Goal: Task Accomplishment & Management: Manage account settings

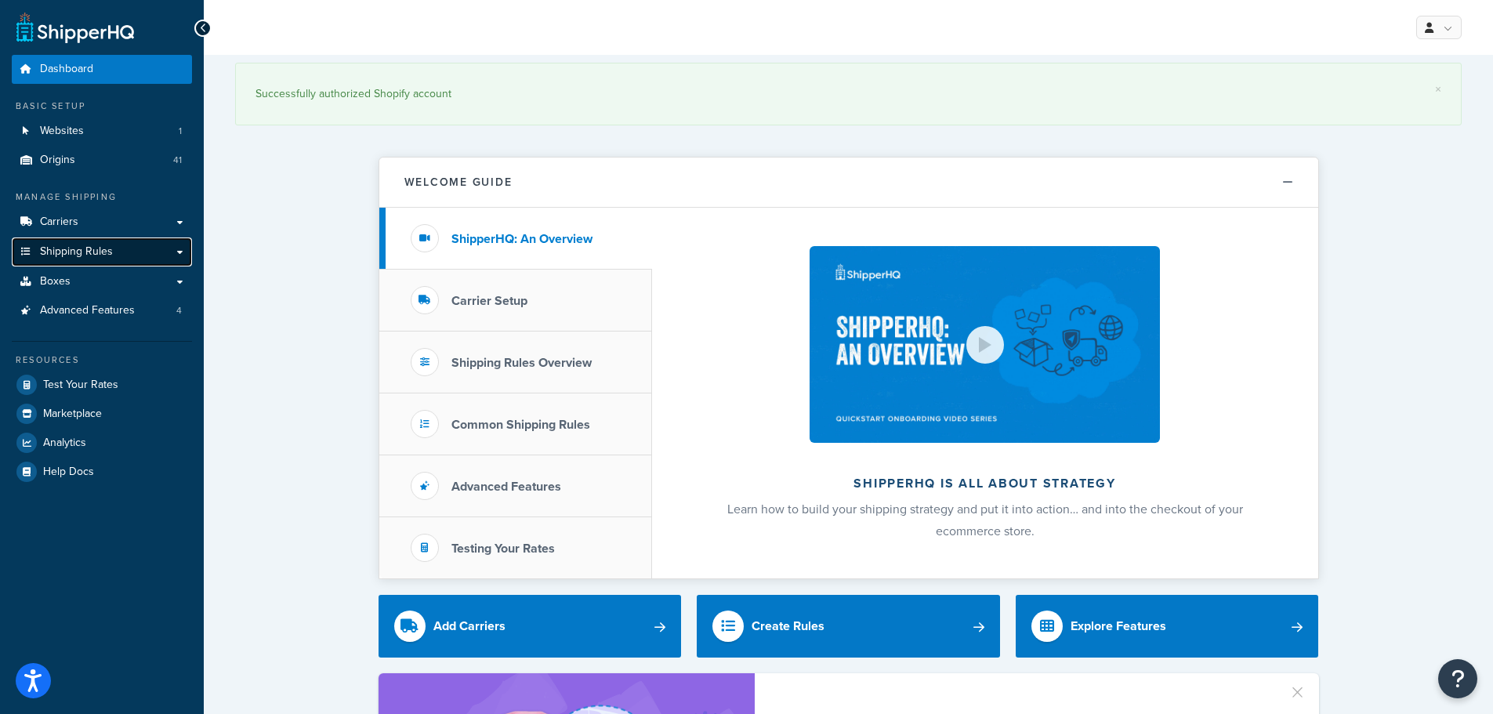
click at [116, 251] on link "Shipping Rules" at bounding box center [102, 251] width 180 height 29
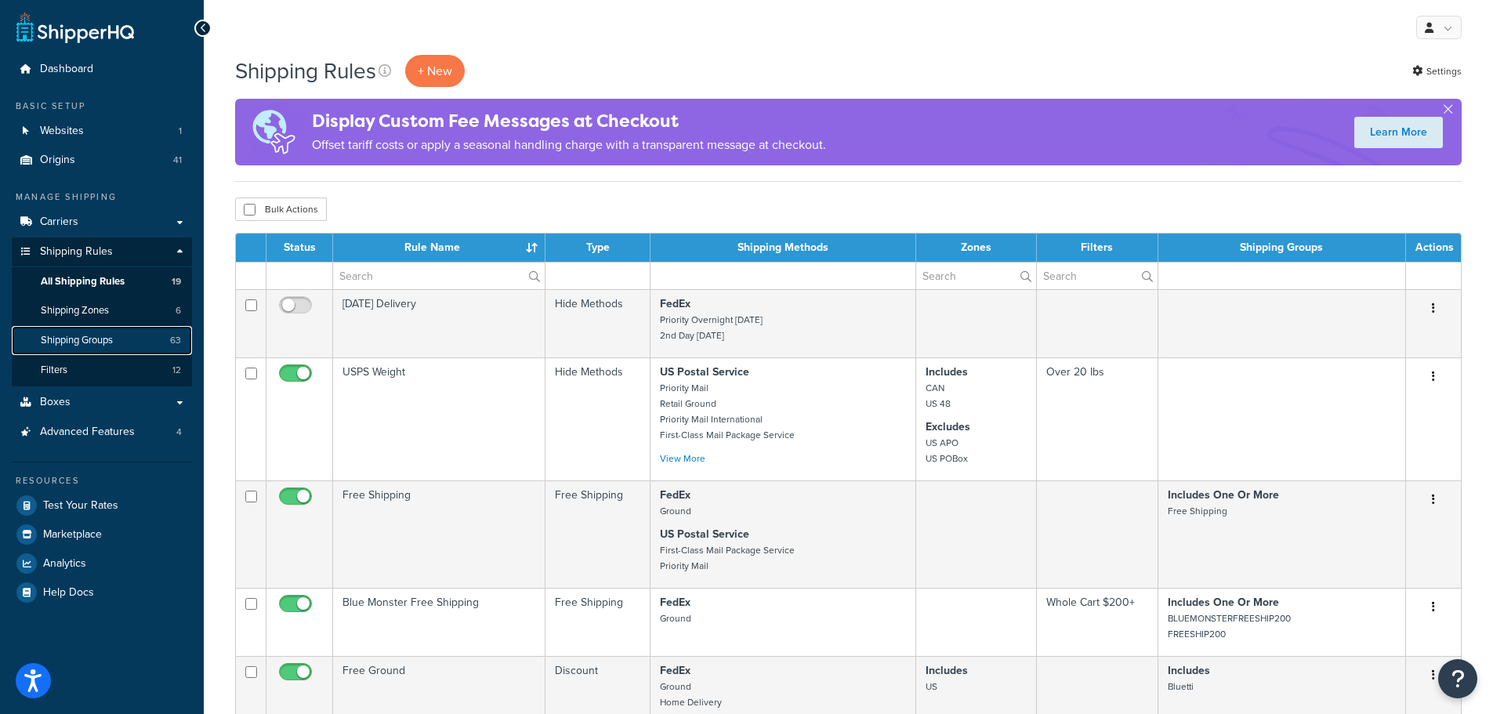
click at [84, 342] on span "Shipping Groups" at bounding box center [77, 340] width 72 height 13
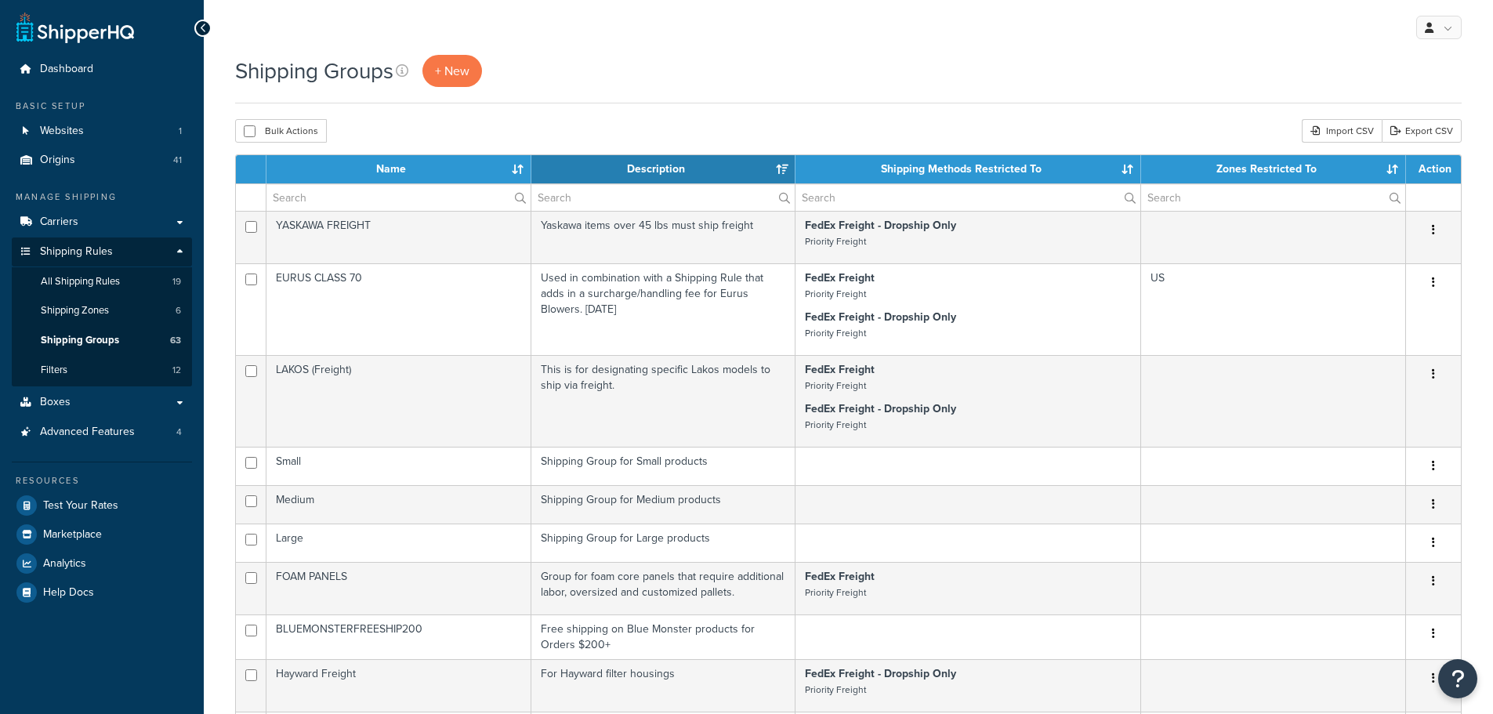
select select "15"
click at [400, 196] on input "text" at bounding box center [398, 197] width 264 height 27
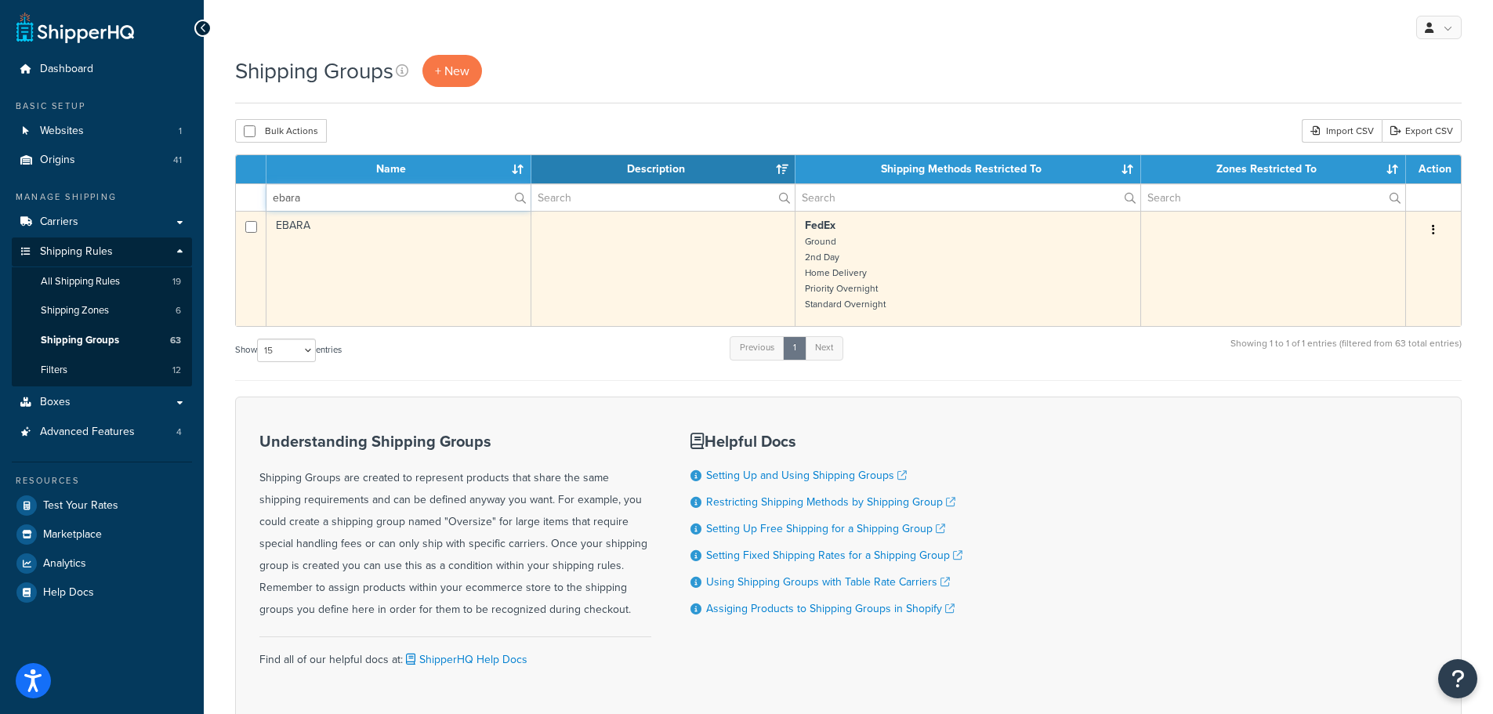
type input "ebara"
click at [411, 248] on td "EBARA" at bounding box center [398, 268] width 265 height 115
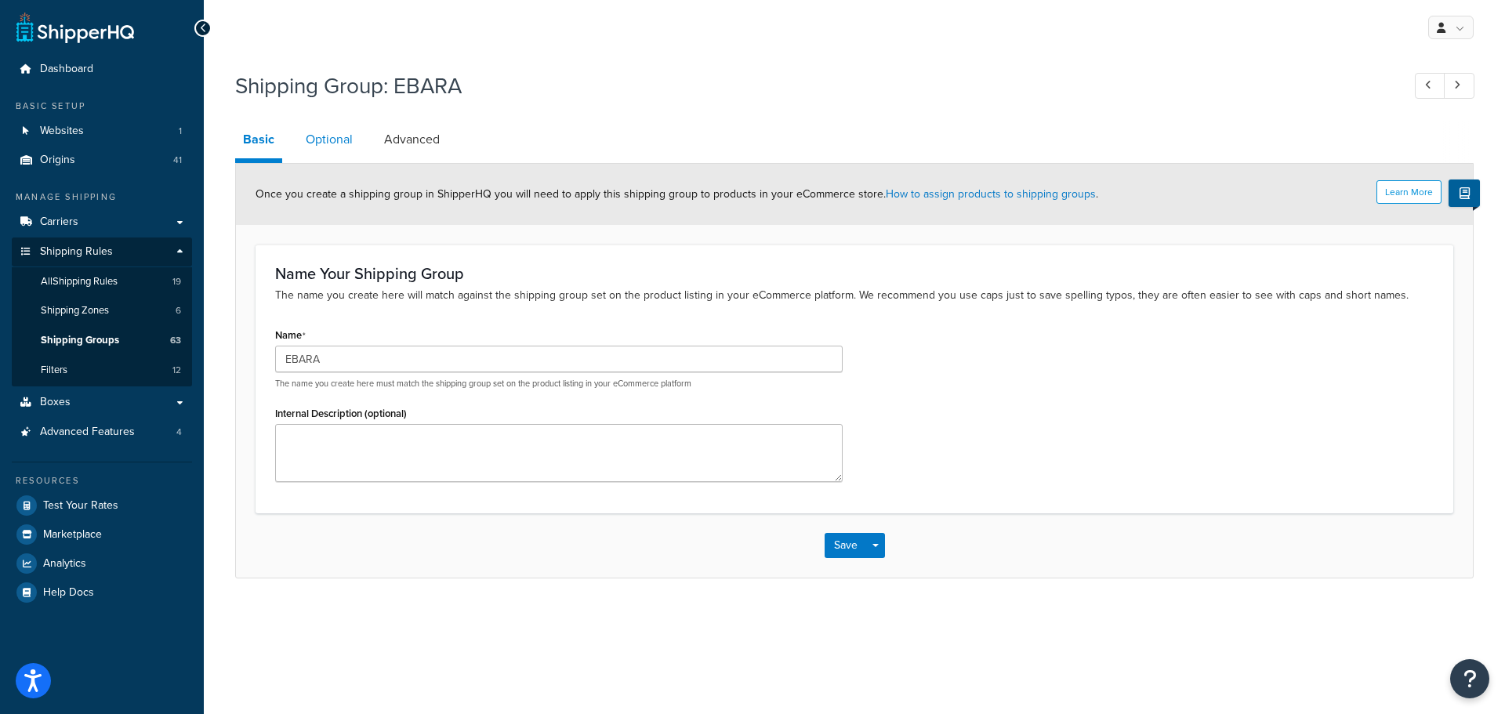
click at [357, 148] on link "Optional" at bounding box center [329, 140] width 63 height 38
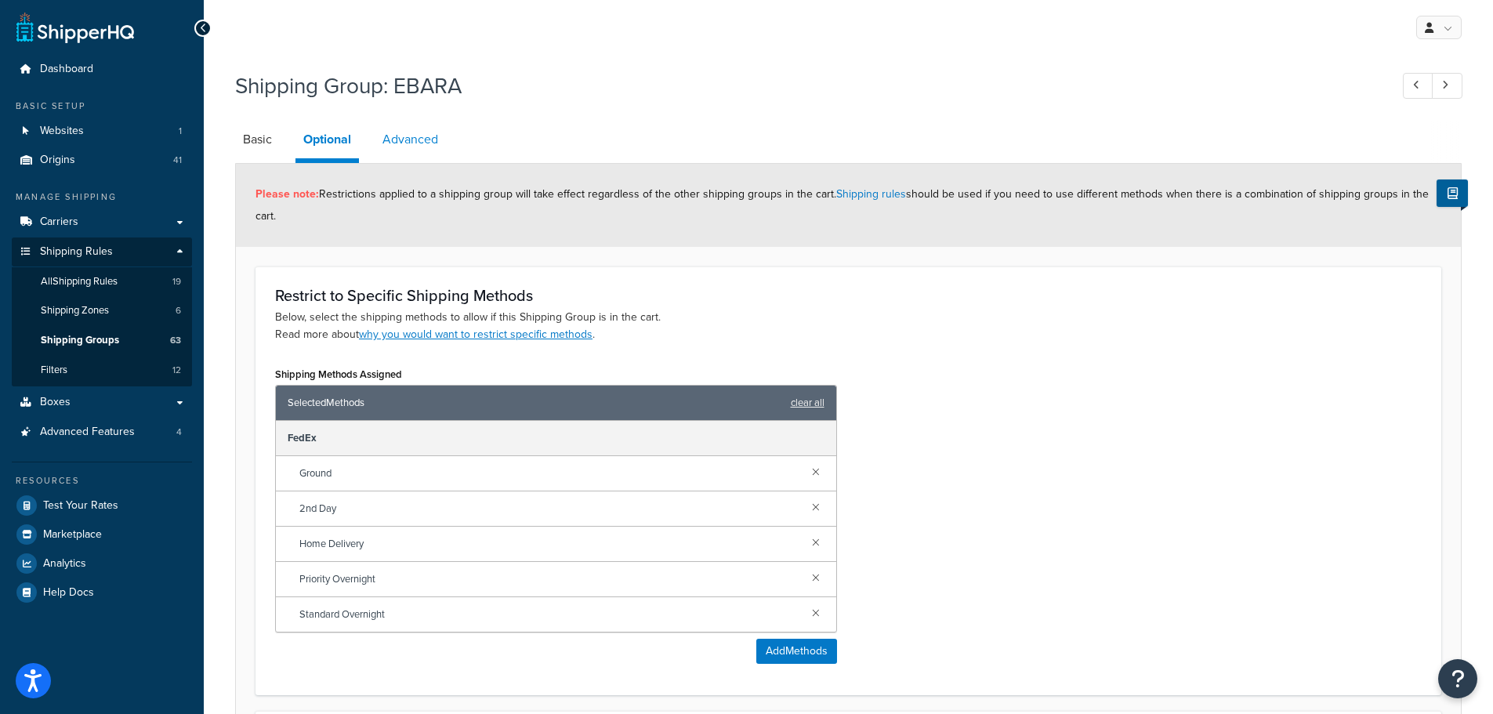
click at [435, 128] on link "Advanced" at bounding box center [410, 140] width 71 height 38
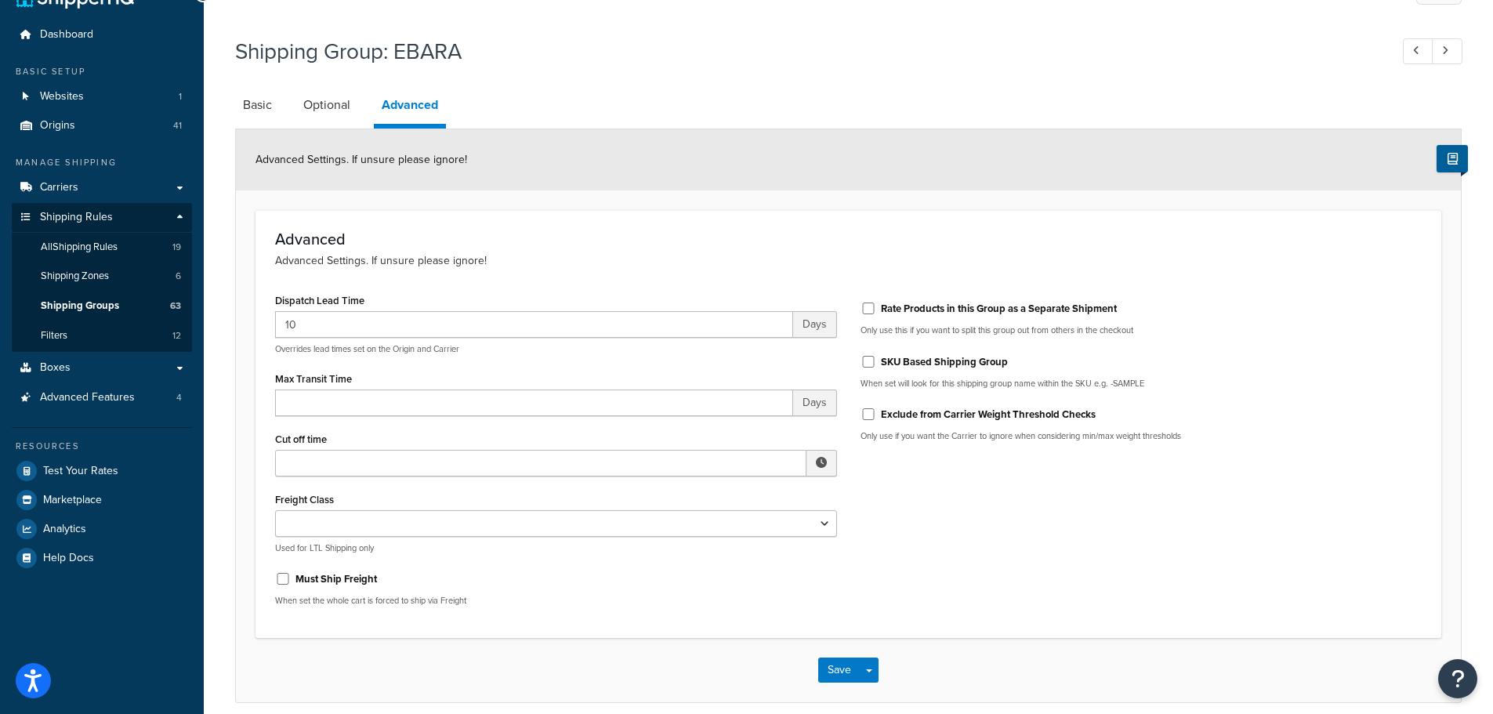
scroll to position [78, 0]
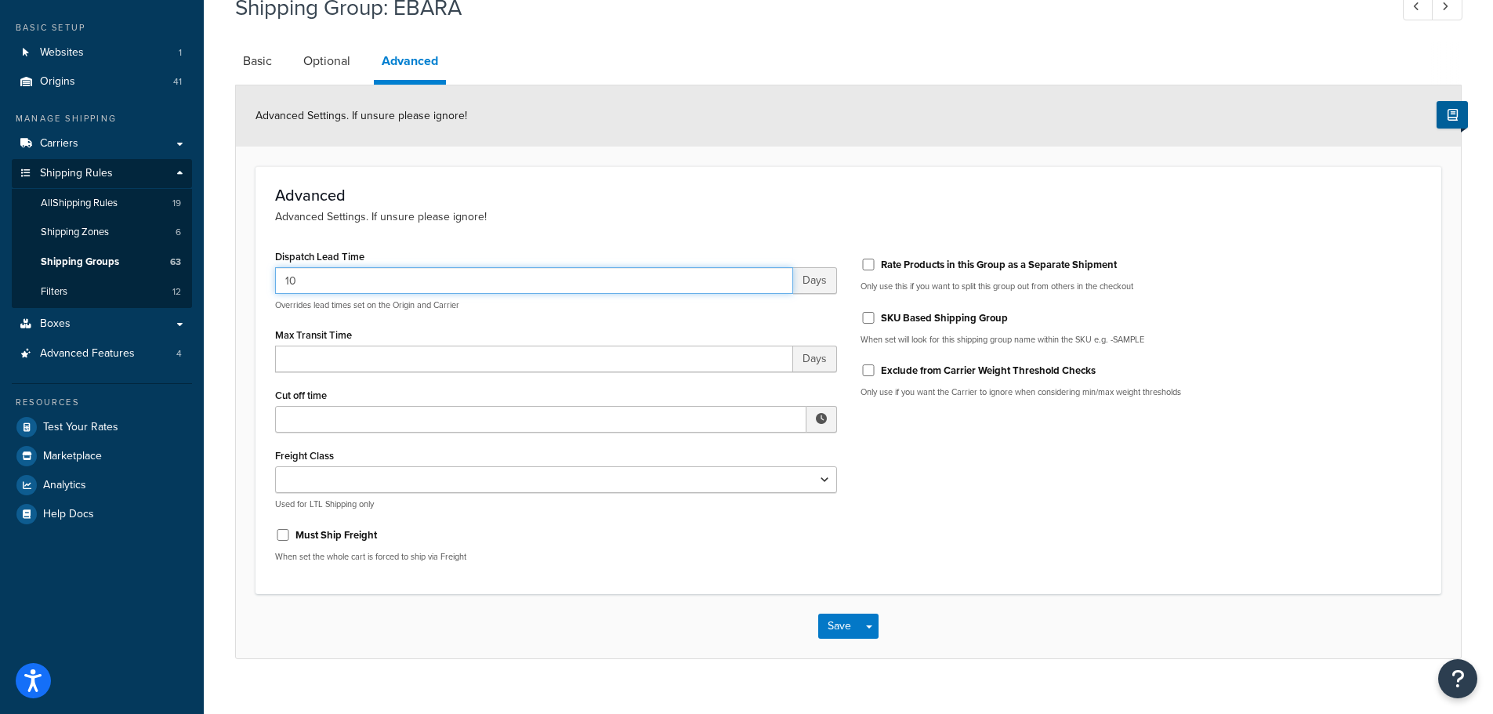
click at [379, 294] on input "10" at bounding box center [534, 280] width 518 height 27
click at [553, 237] on div "Advanced Advanced Settings. If unsure please ignore! Dispatch Lead Time 10 Days…" at bounding box center [848, 380] width 1186 height 428
click at [533, 268] on input "10" at bounding box center [534, 280] width 518 height 27
type input "10-24"
click at [824, 621] on button "Save" at bounding box center [839, 626] width 42 height 25
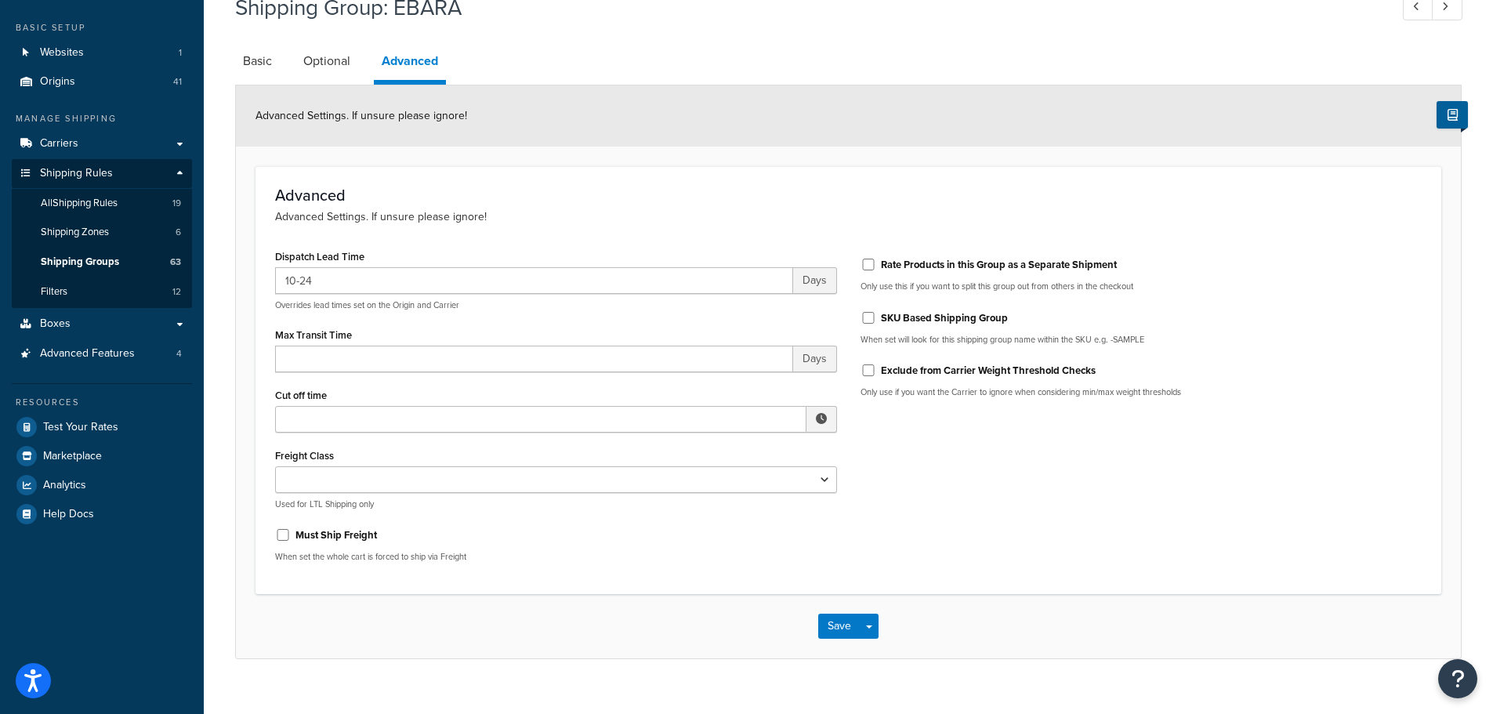
scroll to position [0, 0]
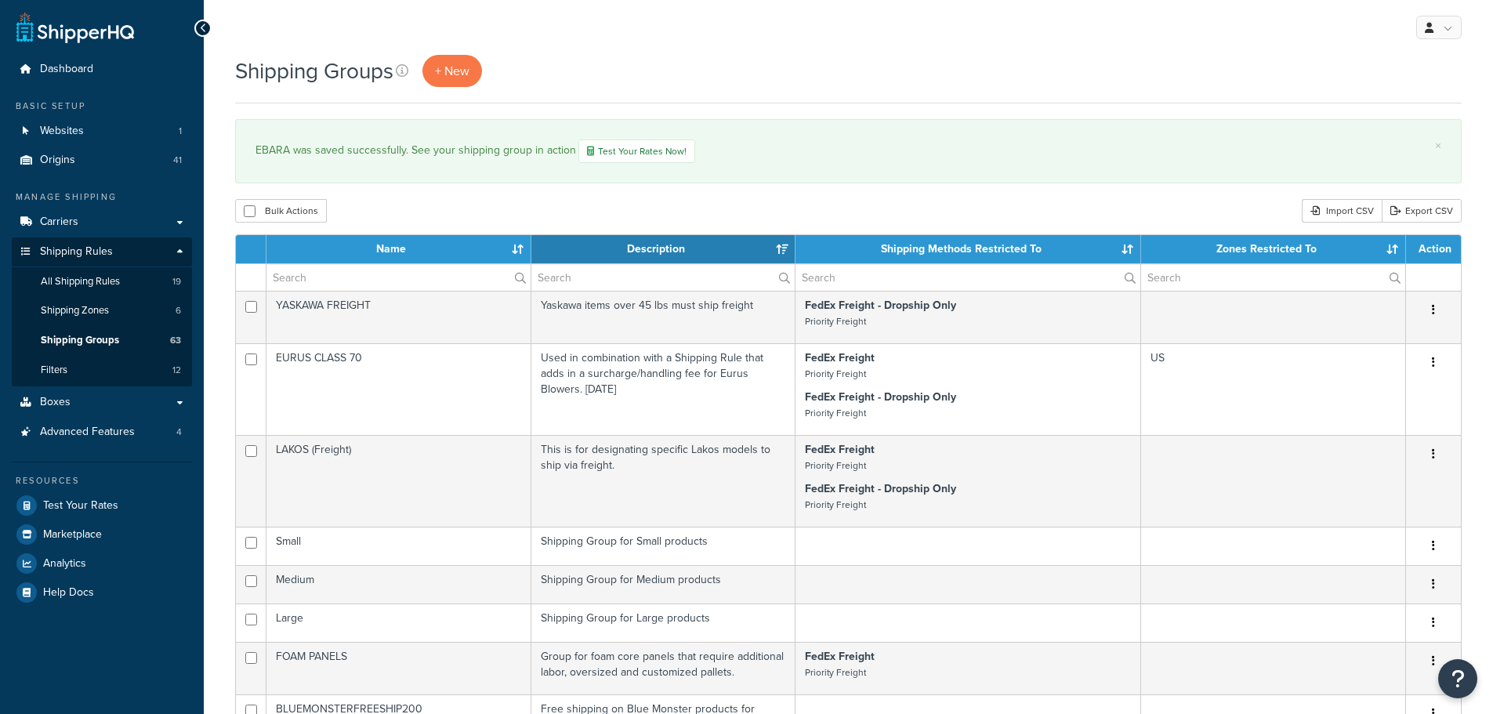
select select "15"
